Goal: Task Accomplishment & Management: Use online tool/utility

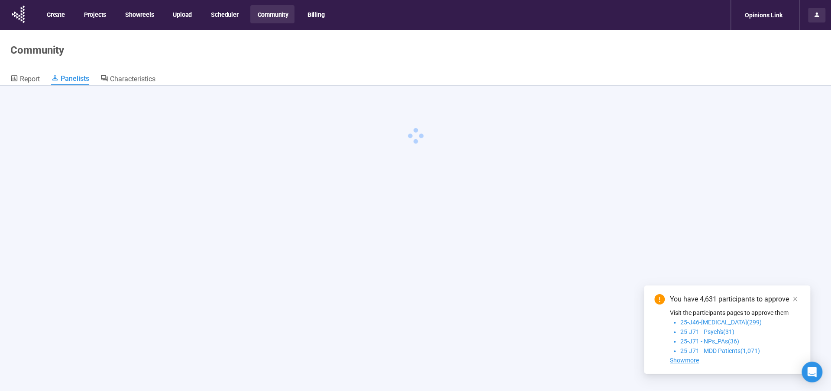
click at [816, 13] on icon at bounding box center [816, 15] width 5 height 5
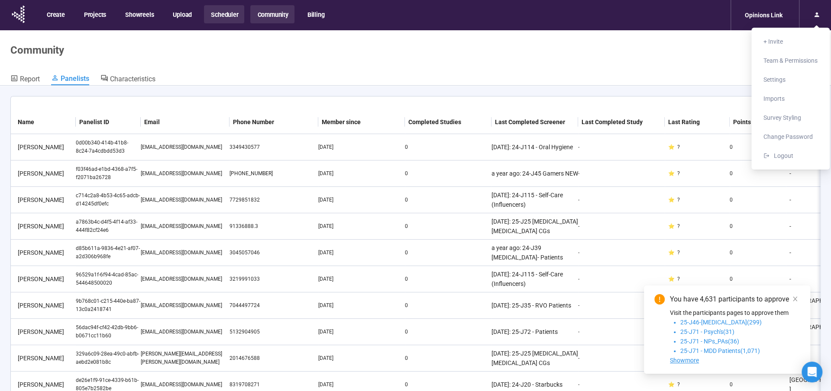
click at [216, 14] on button "Scheduler" at bounding box center [224, 14] width 40 height 18
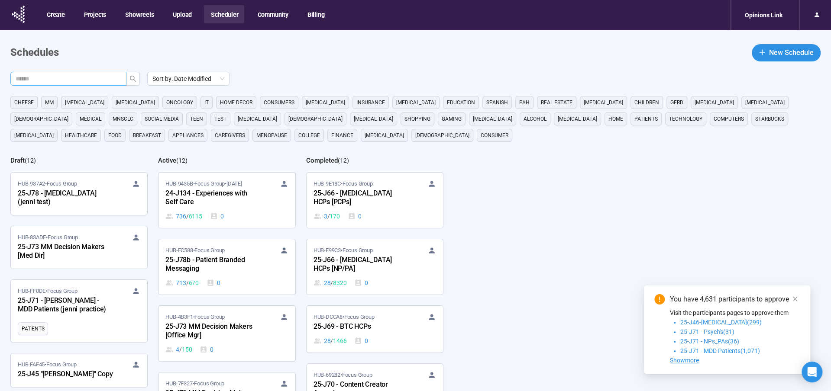
click at [60, 76] on input "text" at bounding box center [65, 79] width 99 height 10
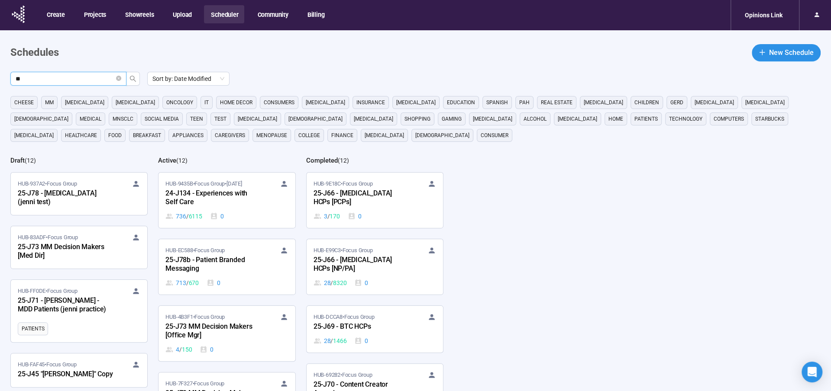
type input "***"
click at [132, 78] on icon "search" at bounding box center [132, 78] width 7 height 7
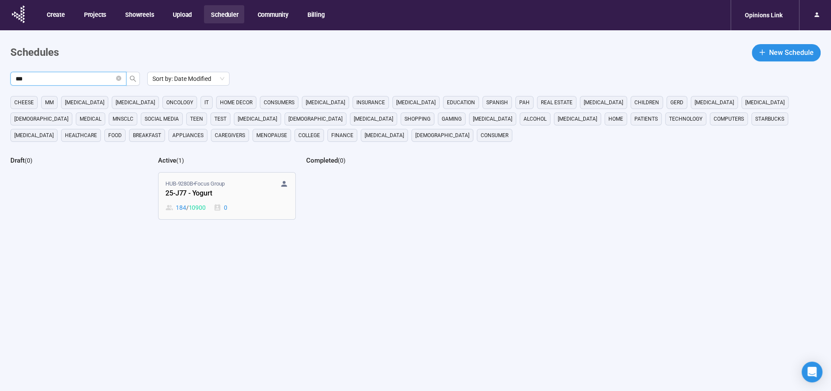
click at [185, 184] on span "HUB-9280B • Focus Group" at bounding box center [194, 184] width 59 height 9
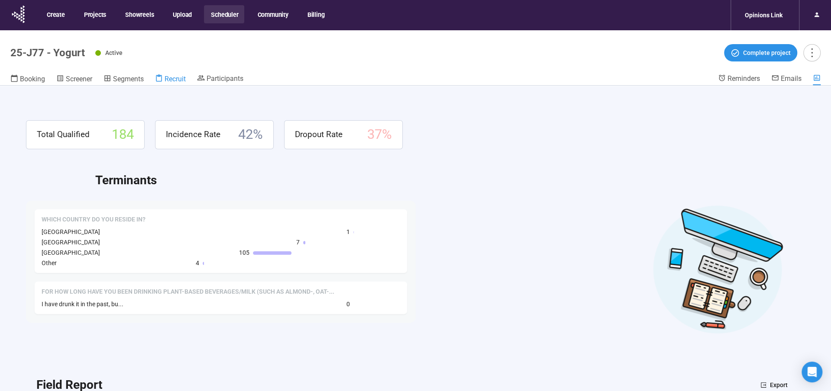
click at [172, 82] on span "Recruit" at bounding box center [174, 79] width 21 height 8
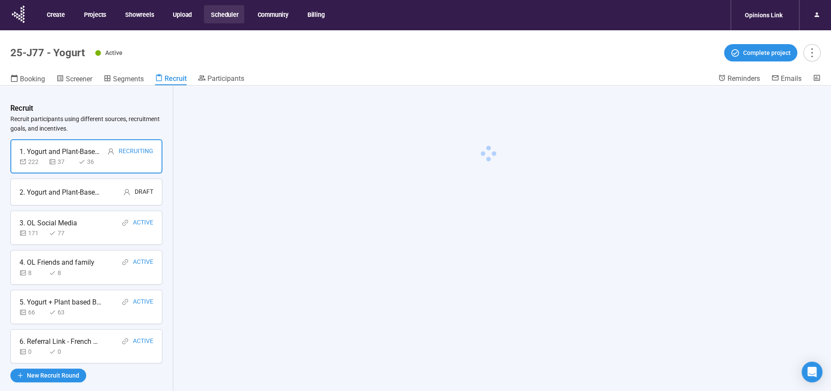
scroll to position [30, 0]
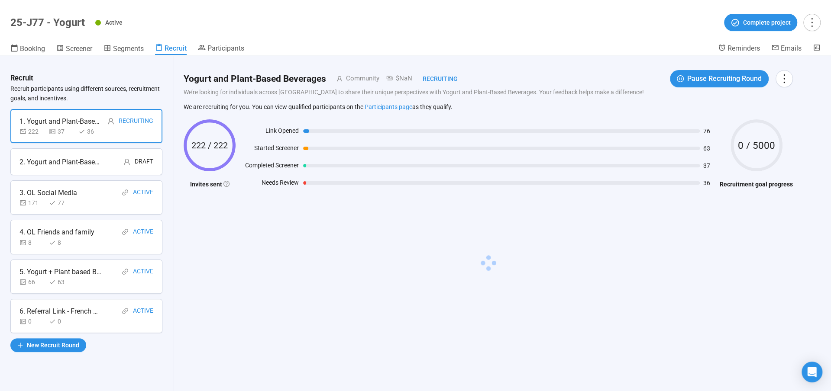
click at [67, 196] on div "3. OL Social Media" at bounding box center [48, 192] width 58 height 11
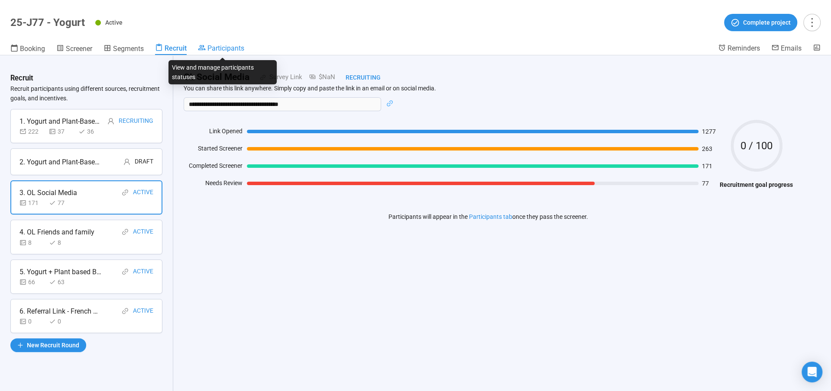
click at [231, 48] on span "Participants" at bounding box center [225, 48] width 37 height 8
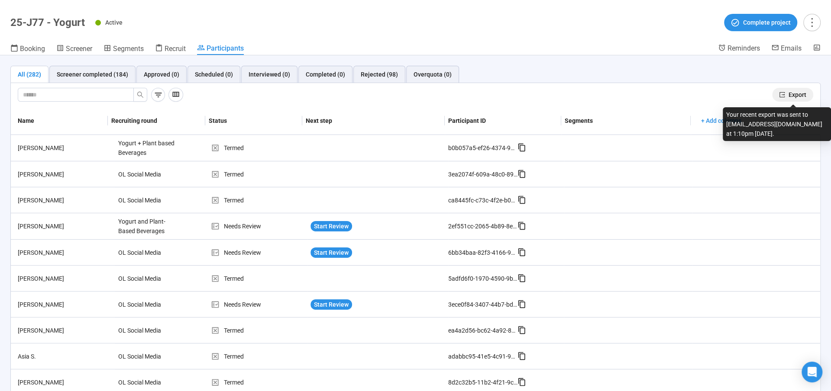
click at [802, 93] on span "Export" at bounding box center [797, 95] width 18 height 10
